Goal: Information Seeking & Learning: Learn about a topic

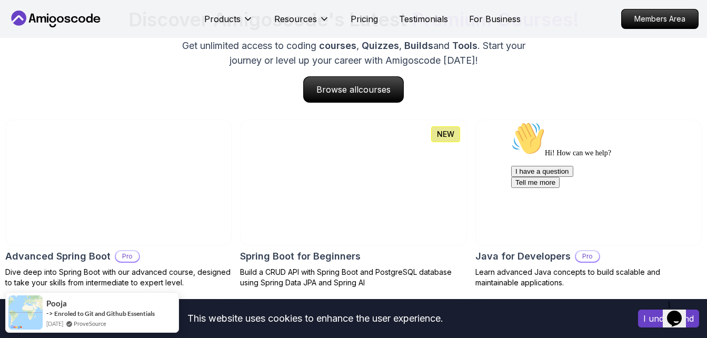
scroll to position [1106, 0]
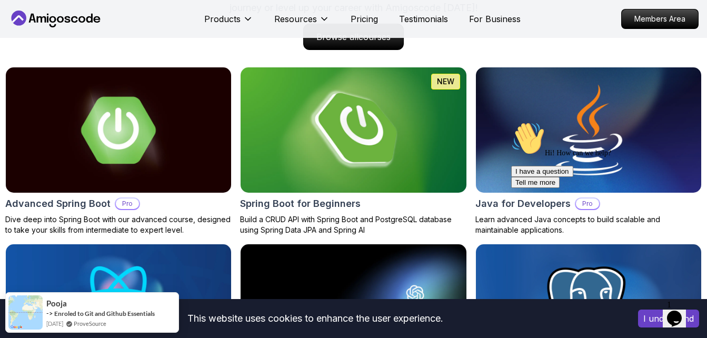
click at [357, 126] on img at bounding box center [353, 130] width 237 height 132
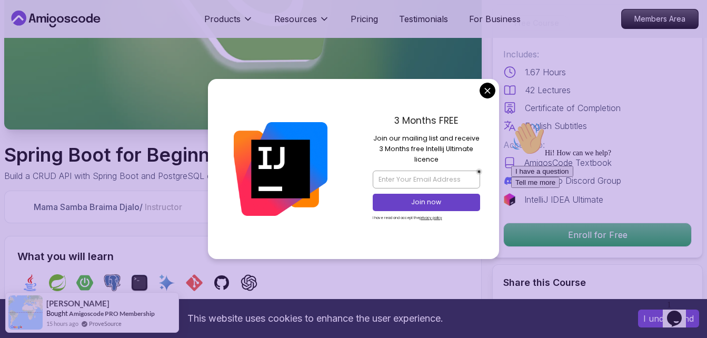
scroll to position [211, 0]
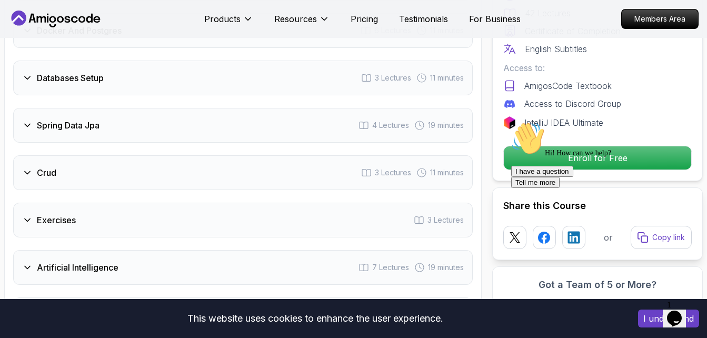
scroll to position [1685, 0]
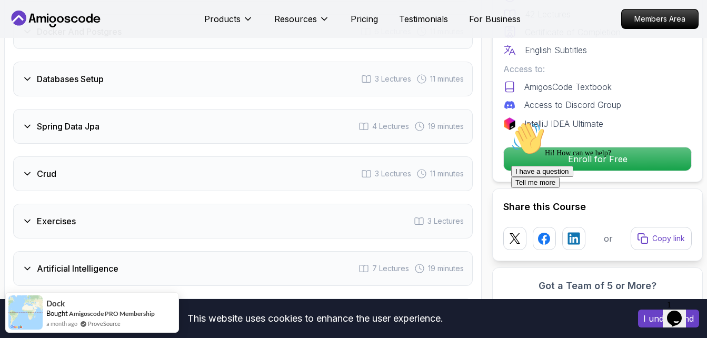
click at [545, 150] on div "Hi! How can we help? I have a question Tell me more" at bounding box center [606, 155] width 190 height 66
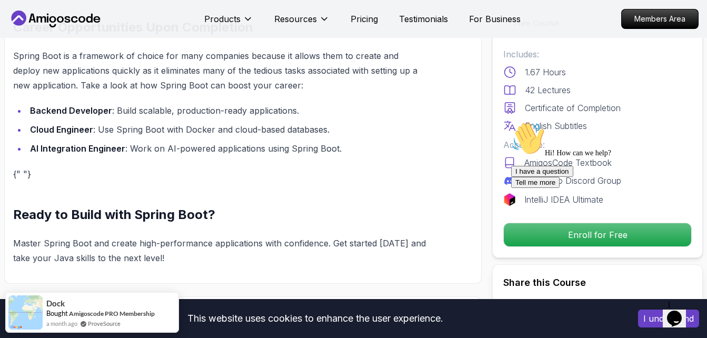
scroll to position [1001, 0]
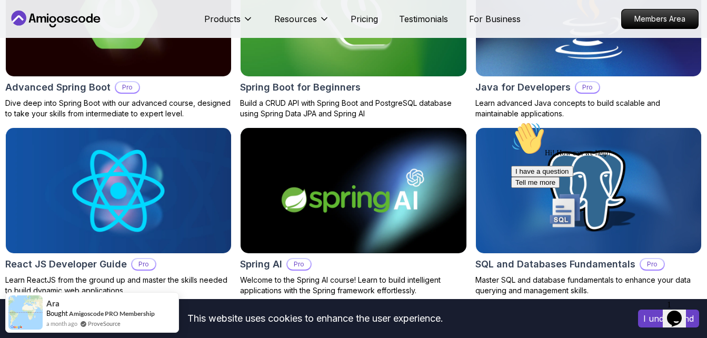
scroll to position [1159, 0]
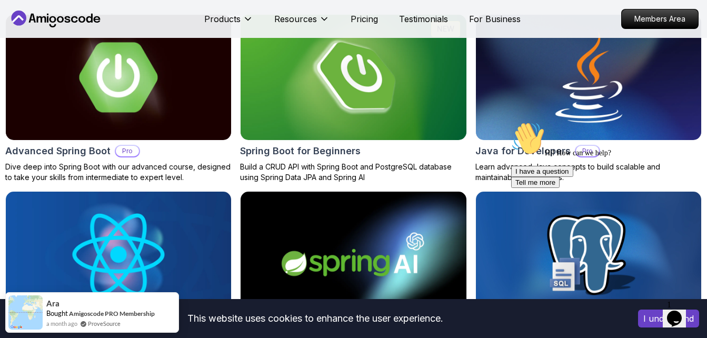
click at [137, 99] on img at bounding box center [118, 78] width 237 height 132
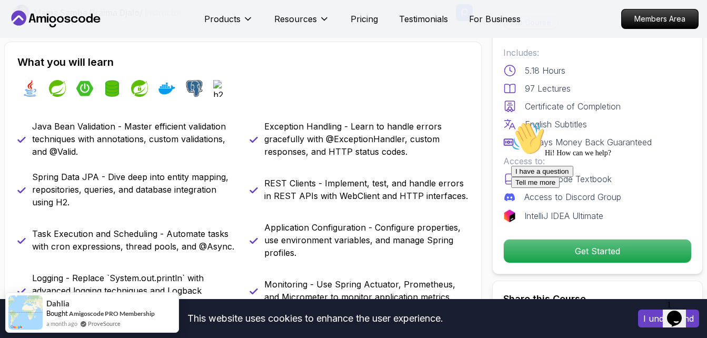
scroll to position [369, 0]
